Goal: Navigation & Orientation: Understand site structure

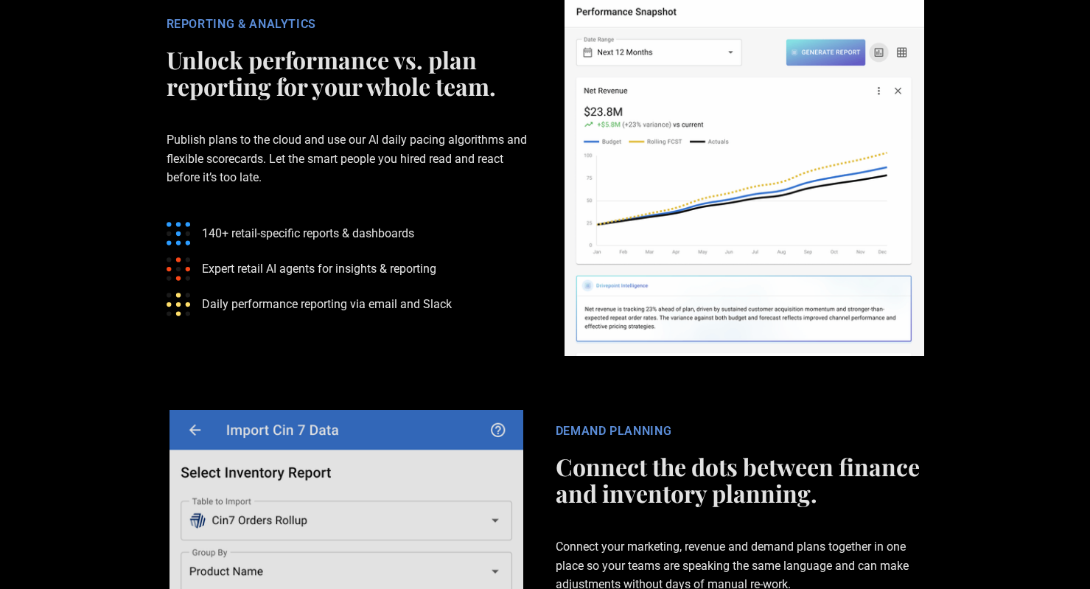
scroll to position [3318, 0]
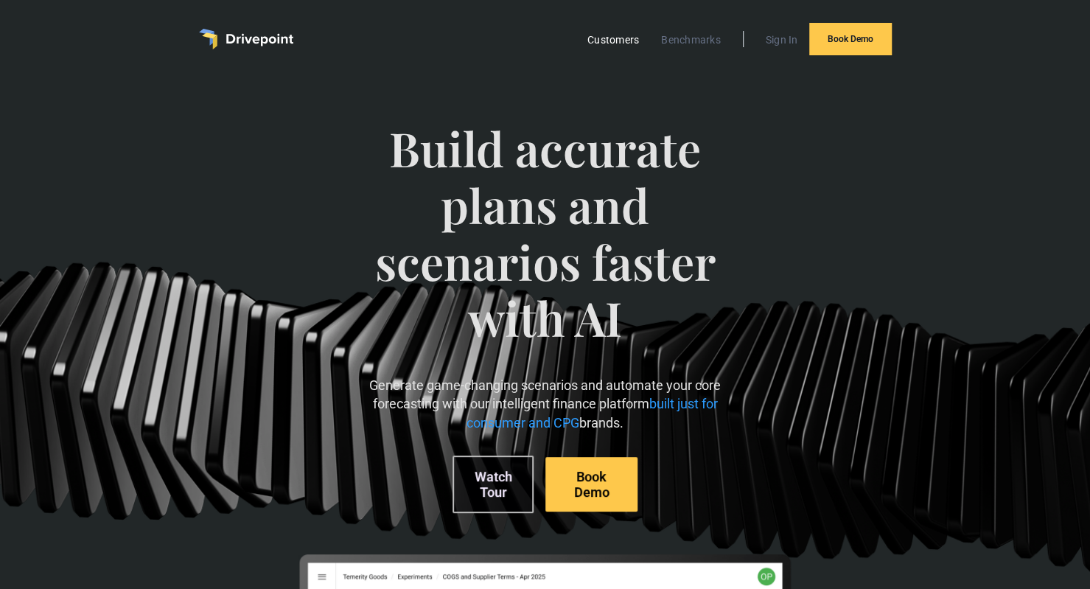
click at [634, 41] on link "Customers" at bounding box center [613, 39] width 66 height 19
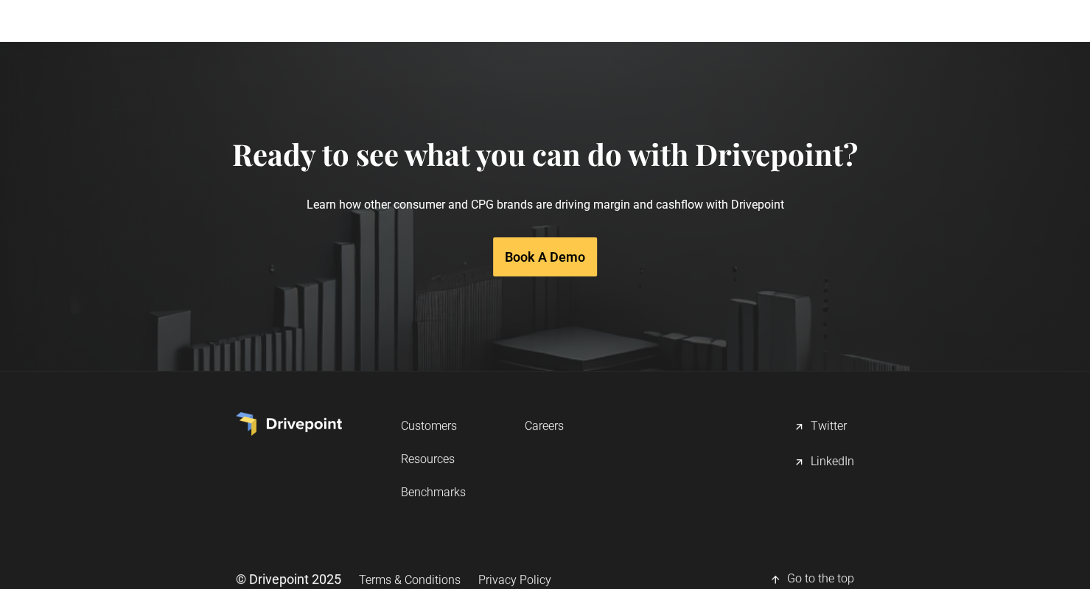
scroll to position [3150, 0]
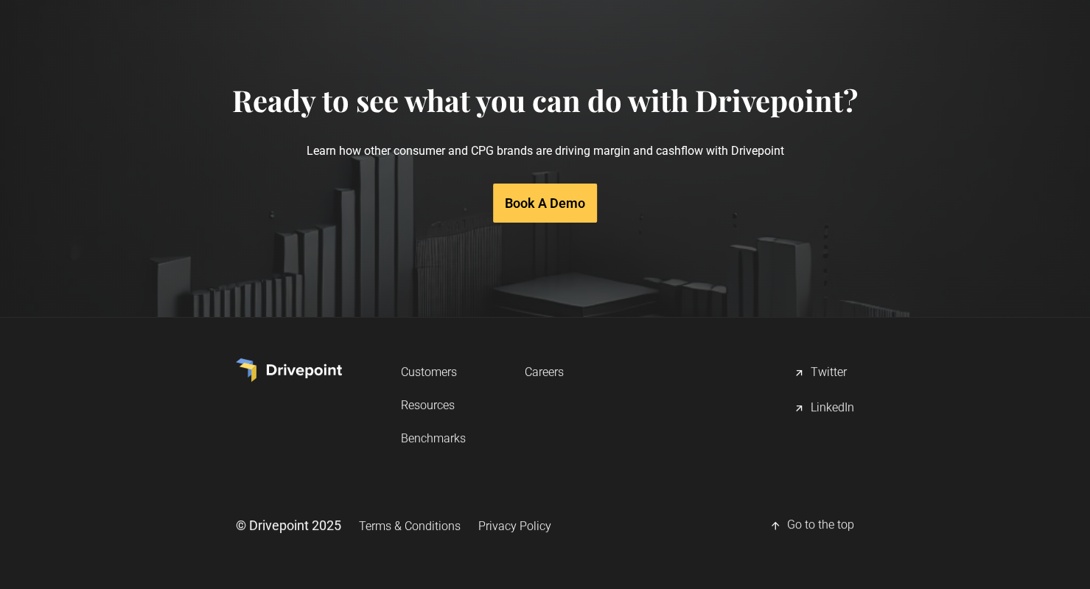
click at [439, 411] on link "Resources" at bounding box center [433, 404] width 65 height 27
